Goal: Task Accomplishment & Management: Use online tool/utility

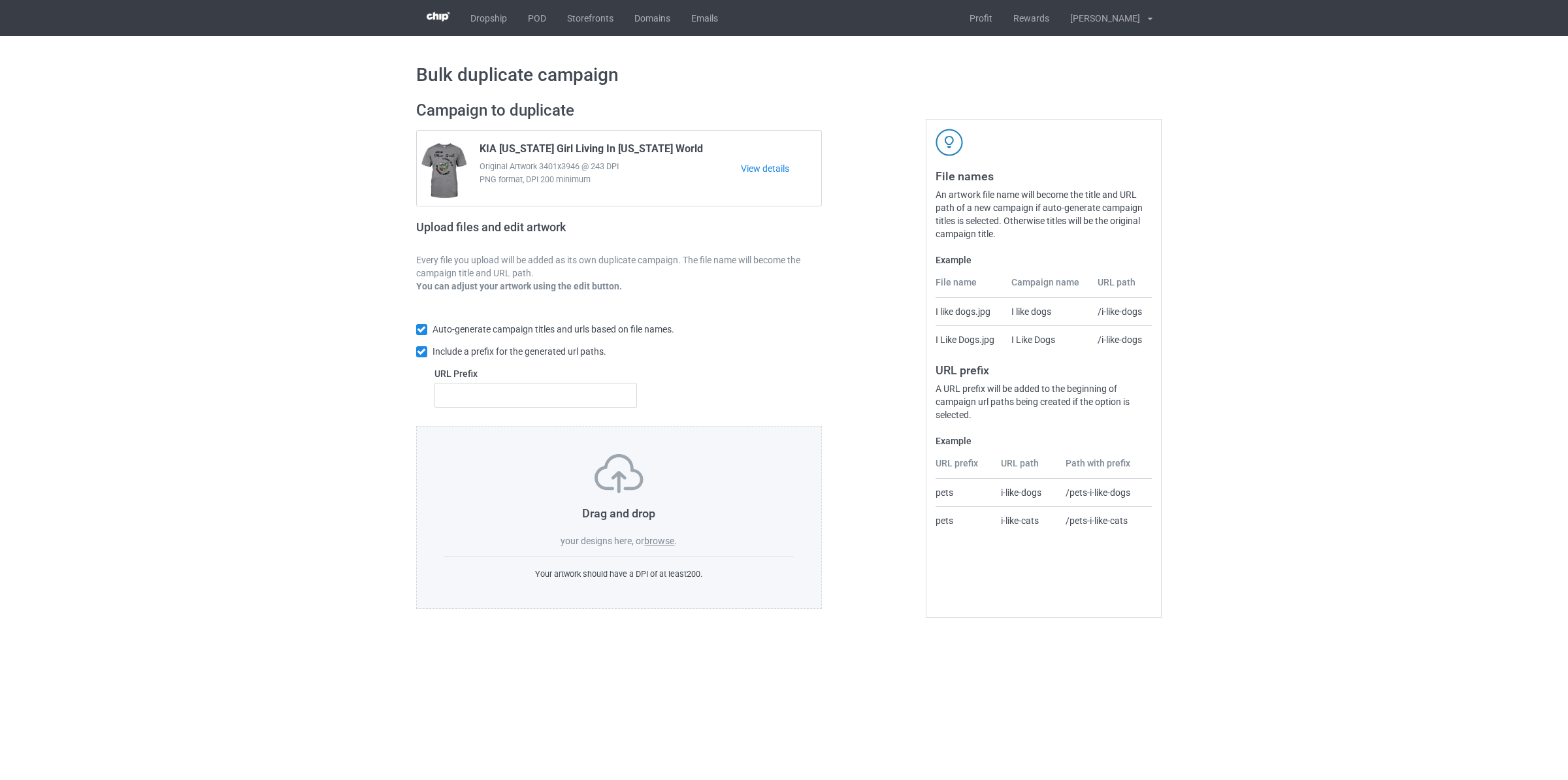
click at [660, 543] on label "browse" at bounding box center [659, 540] width 30 height 10
click at [0, 0] on input "browse" at bounding box center [0, 0] width 0 height 0
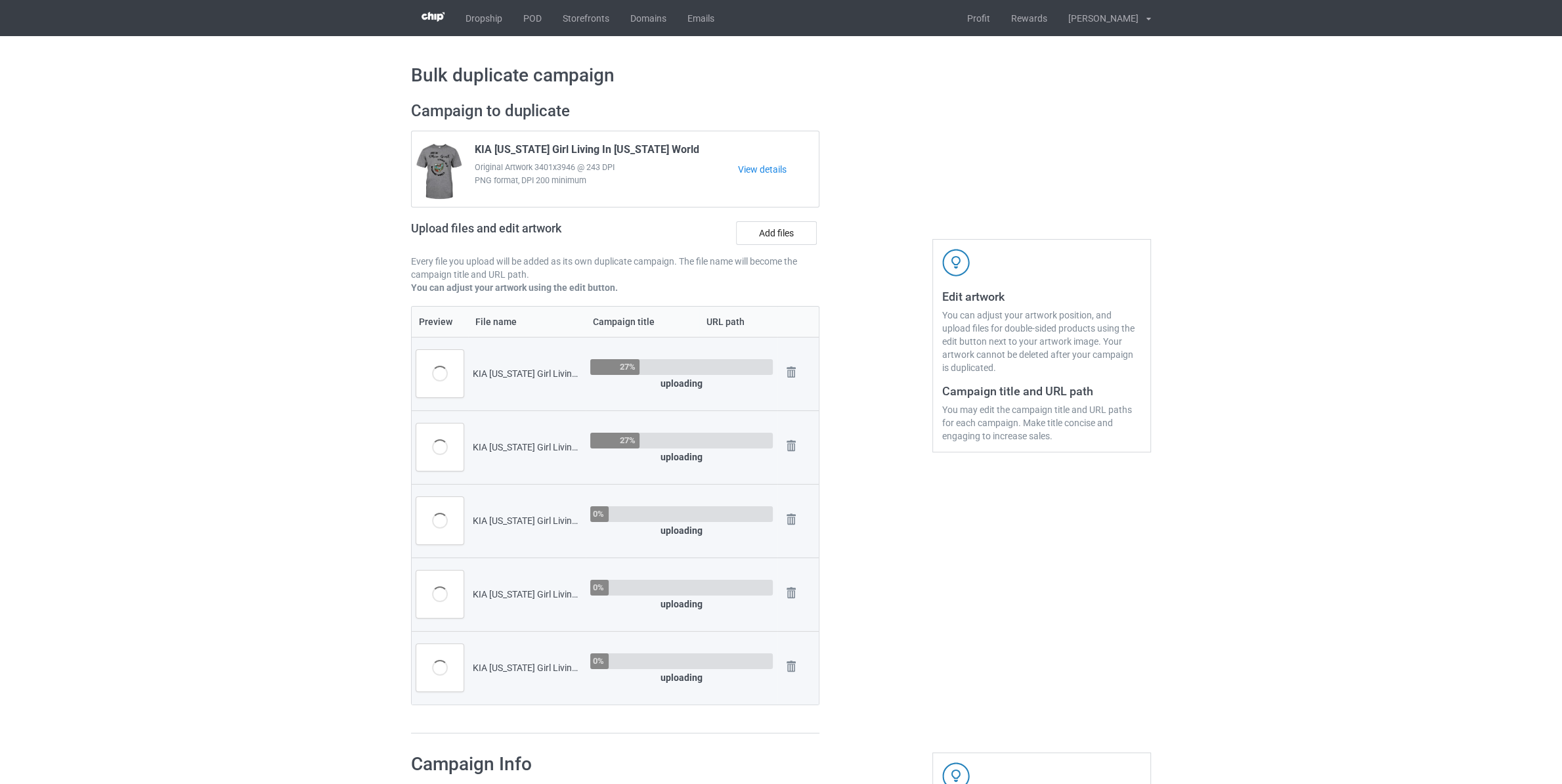
click at [492, 373] on div "KIA [US_STATE] Girl Living In [US_STATE] World.png" at bounding box center [527, 374] width 109 height 13
copy div "[US_STATE]"
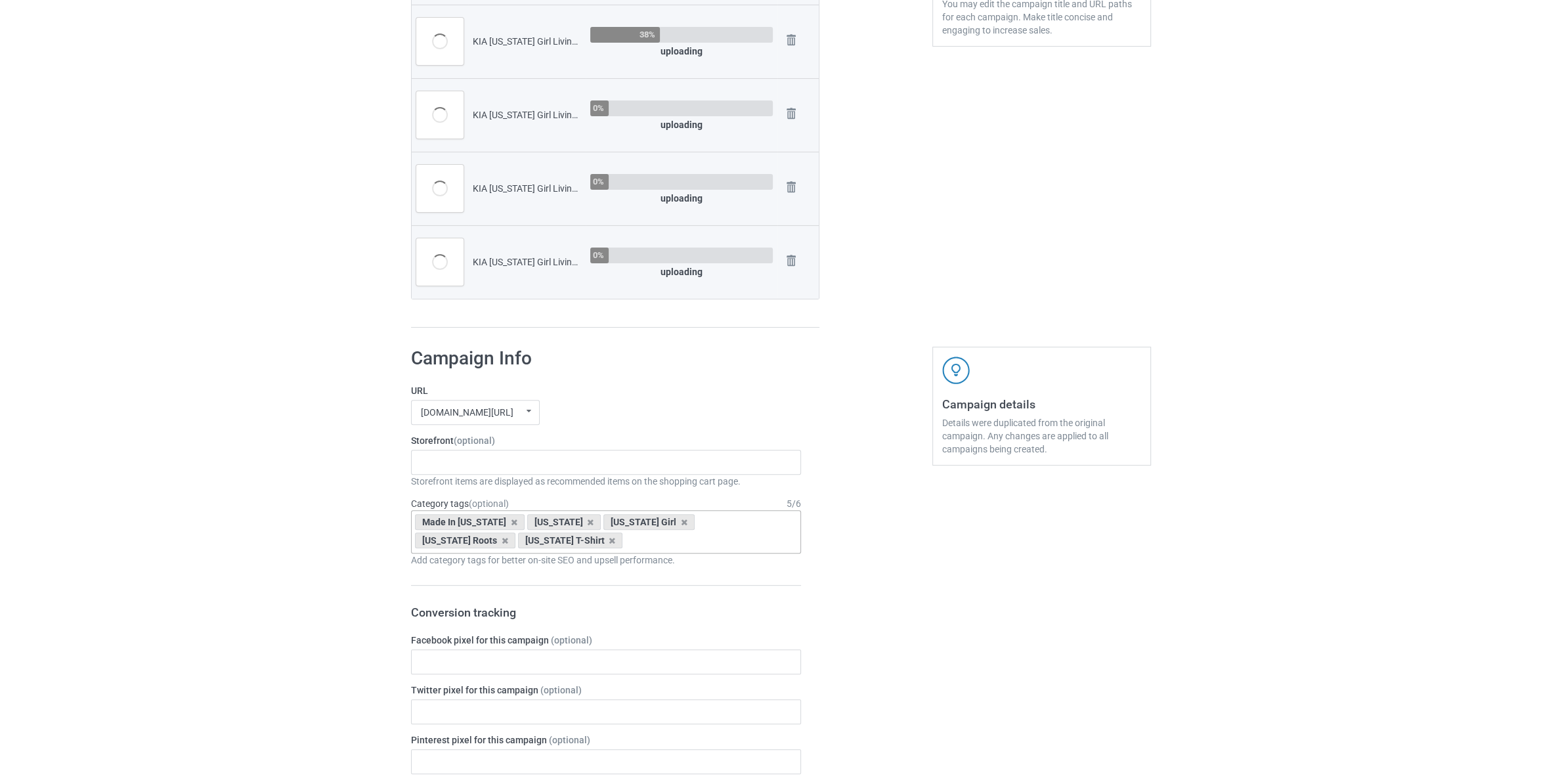
scroll to position [414, 0]
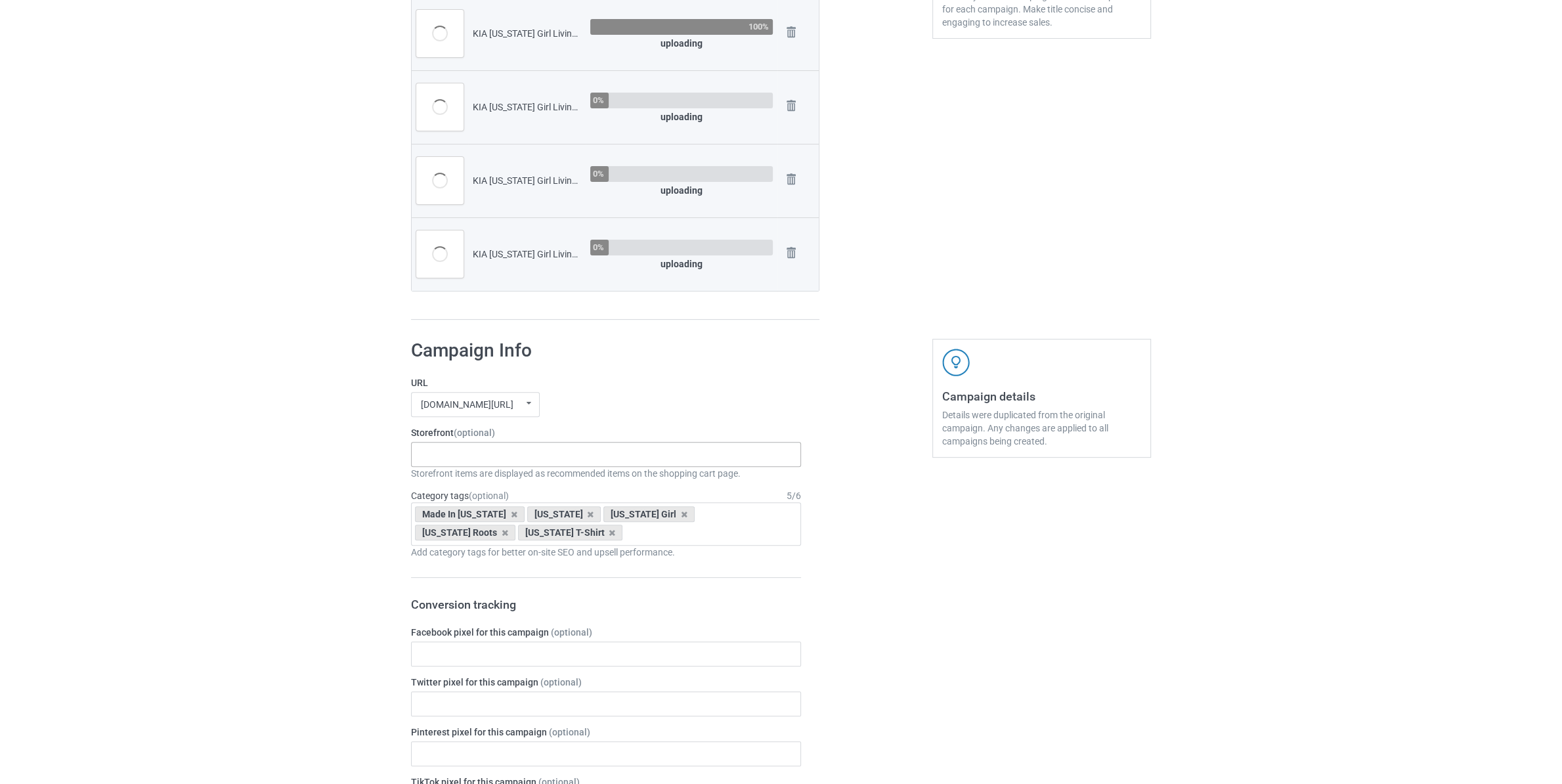
click at [559, 451] on div "Staten Island Store My Memories Store [GEOGRAPHIC_DATA] Store [GEOGRAPHIC_DATA]…" at bounding box center [606, 454] width 390 height 25
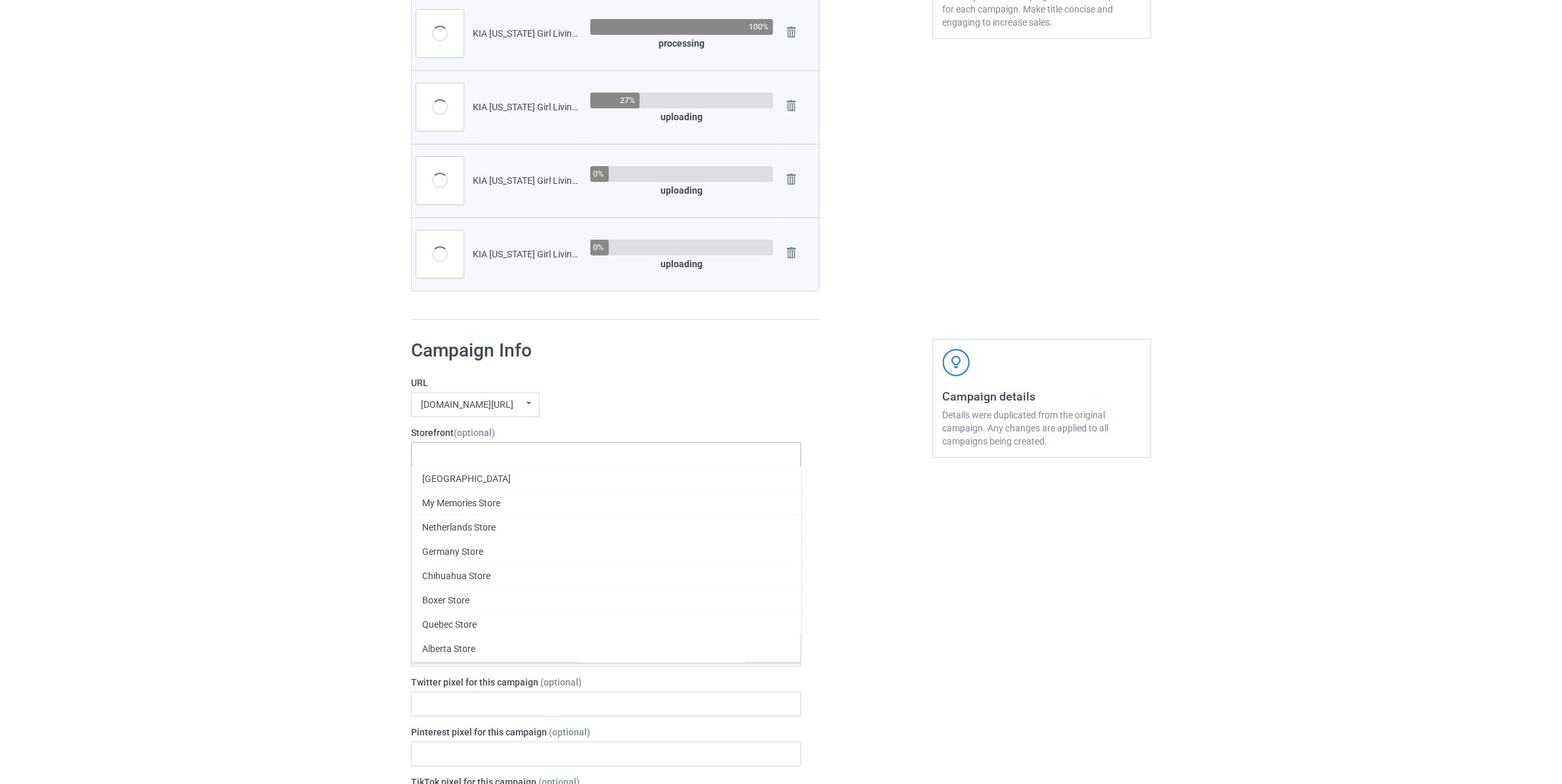
paste input "[US_STATE]"
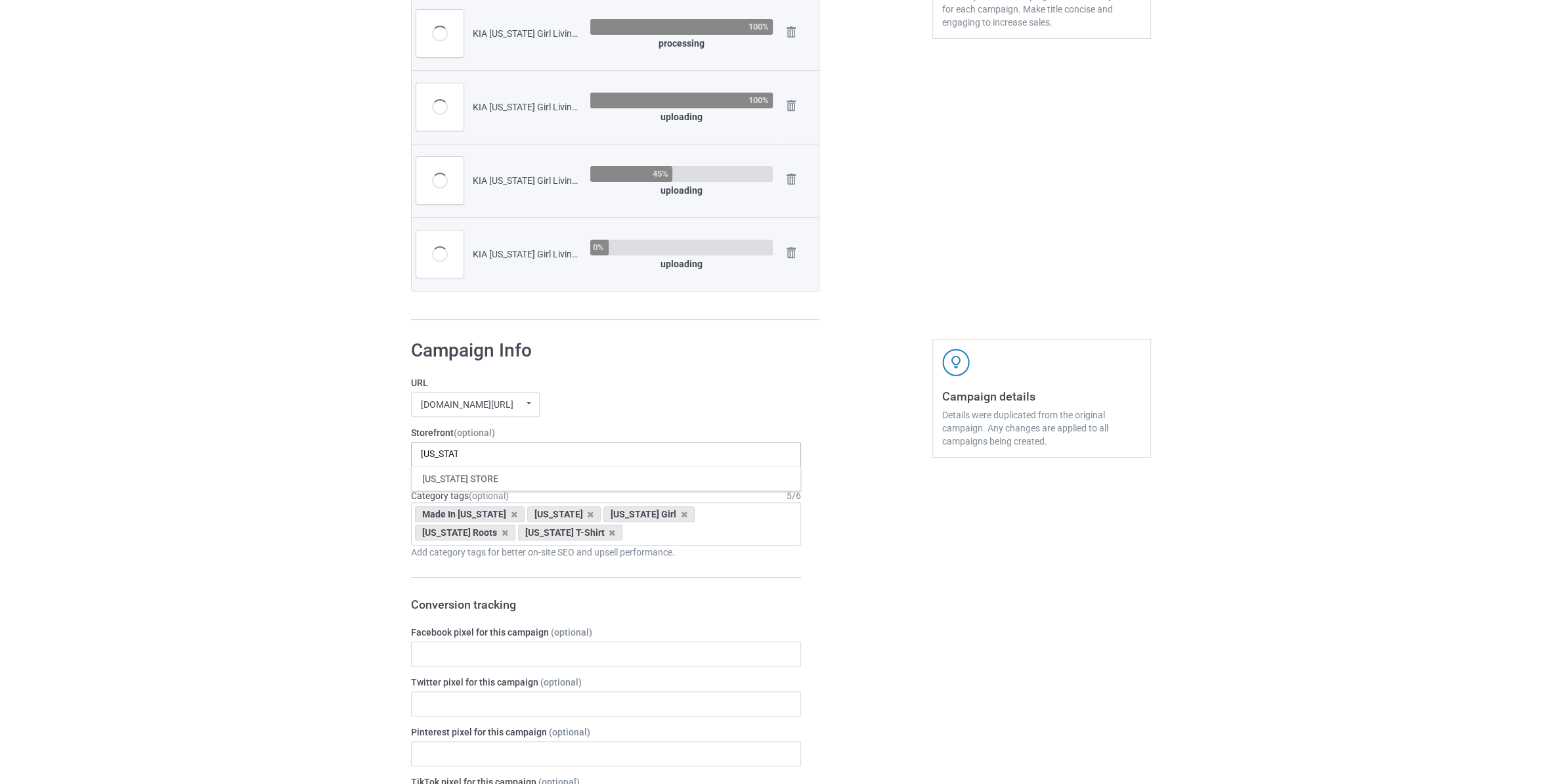
type input "[US_STATE]"
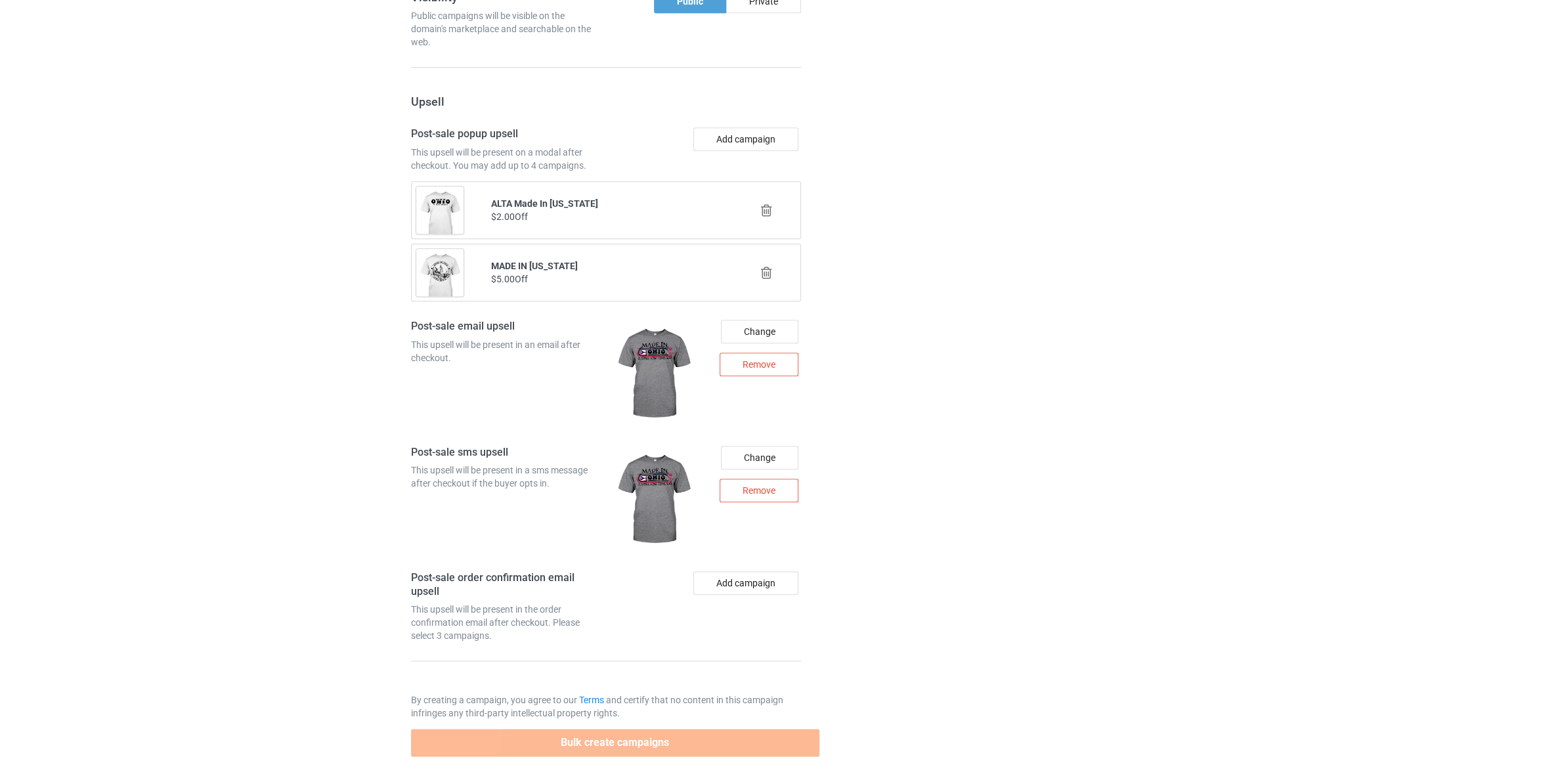
scroll to position [1731, 0]
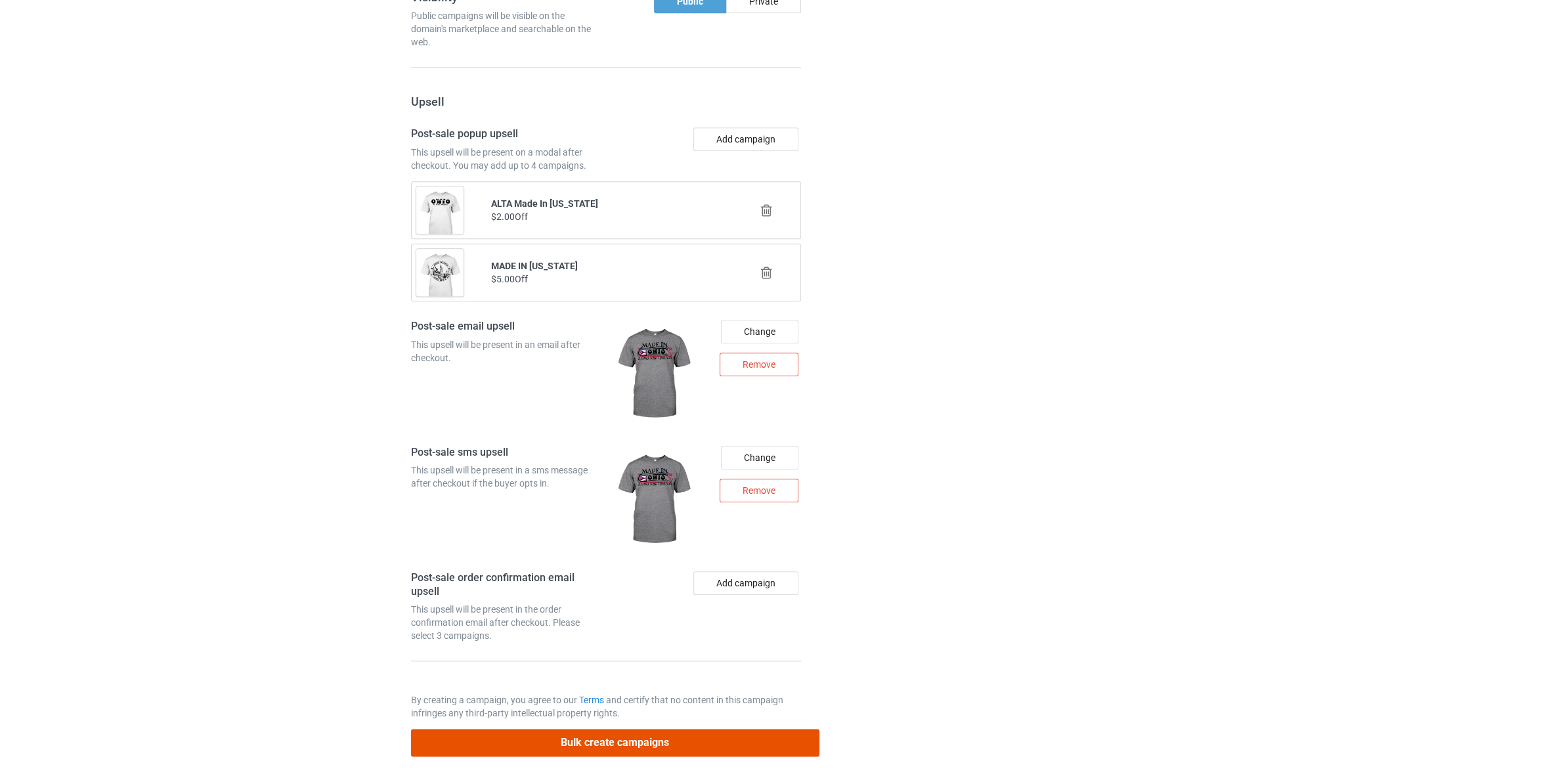
click at [697, 738] on button "Bulk create campaigns" at bounding box center [615, 742] width 409 height 27
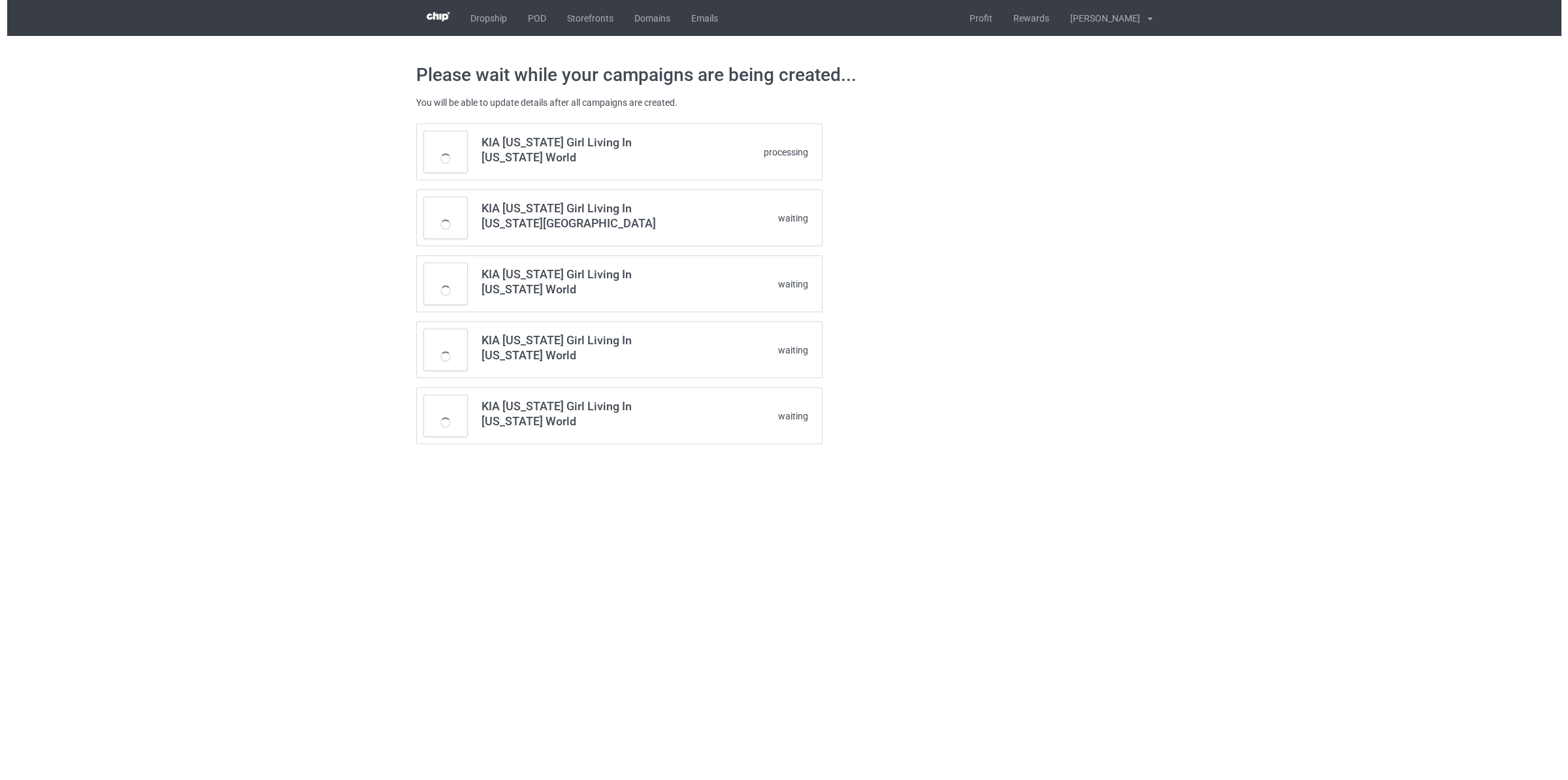
scroll to position [0, 0]
